Goal: Find specific page/section: Find specific page/section

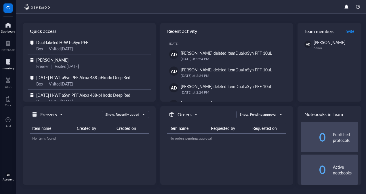
click at [9, 60] on div at bounding box center [8, 61] width 13 height 9
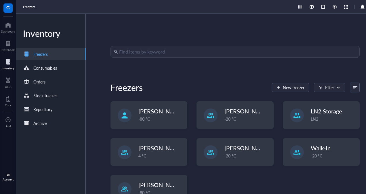
click at [158, 53] on input "search" at bounding box center [237, 51] width 237 height 11
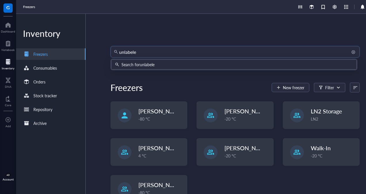
type input "unlabeled"
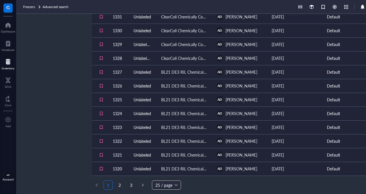
scroll to position [2, 0]
click at [119, 183] on link "2" at bounding box center [119, 185] width 9 height 9
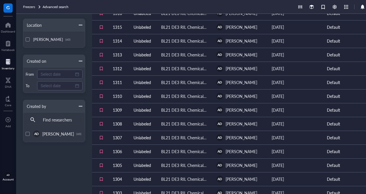
scroll to position [223, 0]
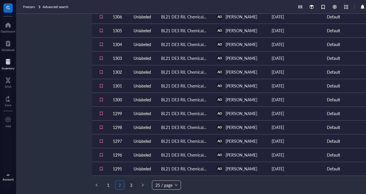
click at [131, 183] on link "3" at bounding box center [131, 185] width 9 height 9
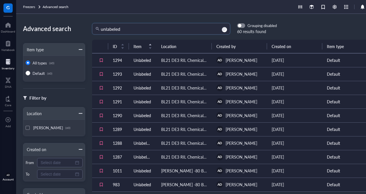
drag, startPoint x: 126, startPoint y: 23, endPoint x: 71, endPoint y: 25, distance: 54.8
click at [71, 25] on div "Advanced search Item type All types (60) Default (60) Filter by Location [GEOGR…" at bounding box center [200, 104] width 369 height 180
type input "PFF"
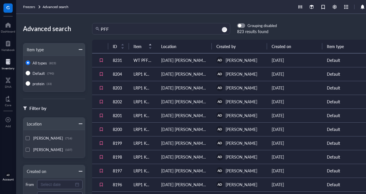
click at [142, 59] on td "WT PFF [PERSON_NAME]" at bounding box center [143, 60] width 28 height 14
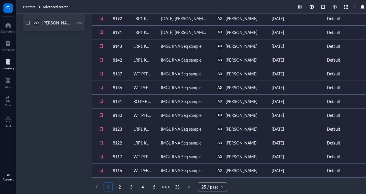
scroll to position [223, 0]
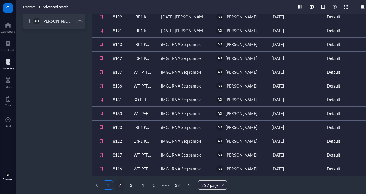
click at [119, 183] on link "2" at bounding box center [119, 185] width 9 height 9
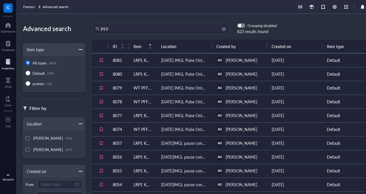
click at [116, 29] on input "PFF" at bounding box center [164, 28] width 126 height 11
type input "PFF human"
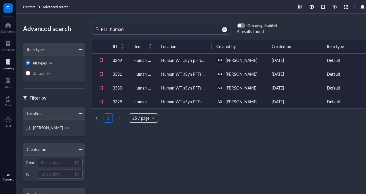
click at [147, 72] on td "Human WT aSyn PFF" at bounding box center [143, 74] width 28 height 14
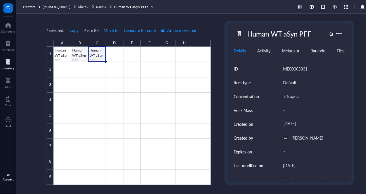
click at [81, 52] on div at bounding box center [132, 116] width 157 height 138
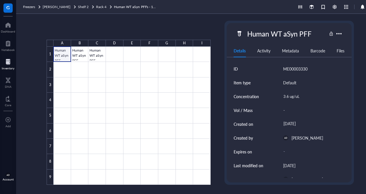
click at [61, 51] on div at bounding box center [132, 116] width 157 height 138
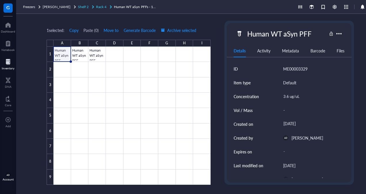
click at [96, 6] on span "Rack 4" at bounding box center [101, 6] width 10 height 5
